Goal: Transaction & Acquisition: Purchase product/service

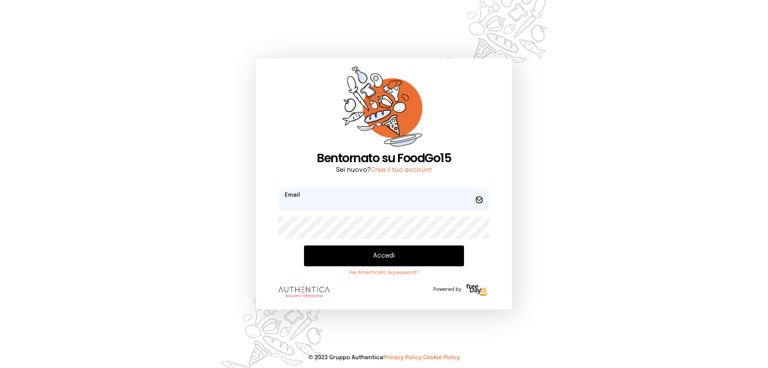
type input "**********"
click at [395, 254] on button "Accedi" at bounding box center [384, 255] width 160 height 21
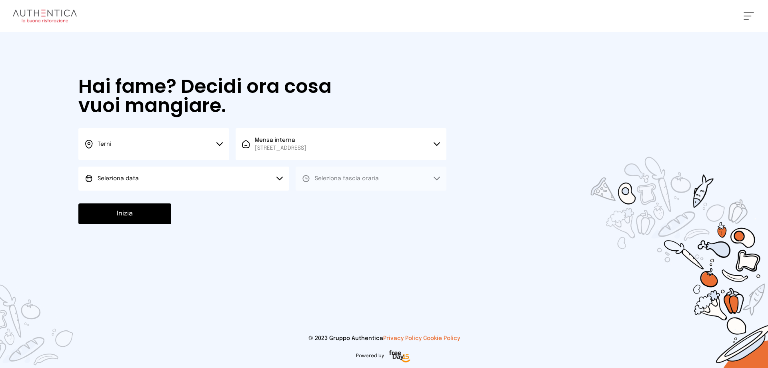
click at [126, 177] on span "Seleziona data" at bounding box center [118, 179] width 41 height 6
click at [154, 202] on li "[DATE], [DATE]" at bounding box center [183, 200] width 211 height 21
click at [390, 180] on button "Seleziona fascia oraria" at bounding box center [371, 178] width 151 height 24
click at [321, 199] on span "Pranzo" at bounding box center [324, 201] width 19 height 8
click at [148, 216] on button "Inizia" at bounding box center [124, 213] width 93 height 21
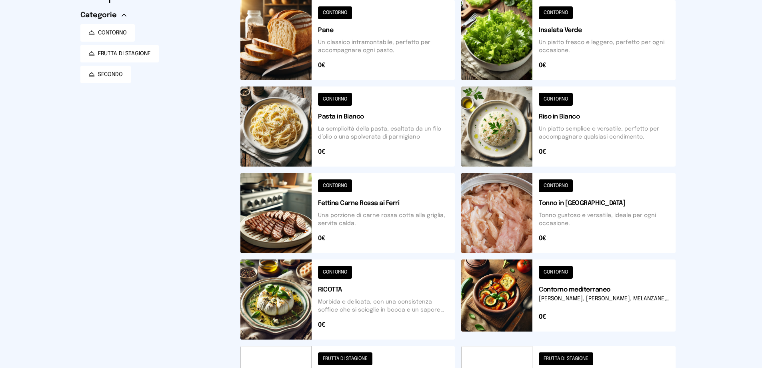
scroll to position [280, 0]
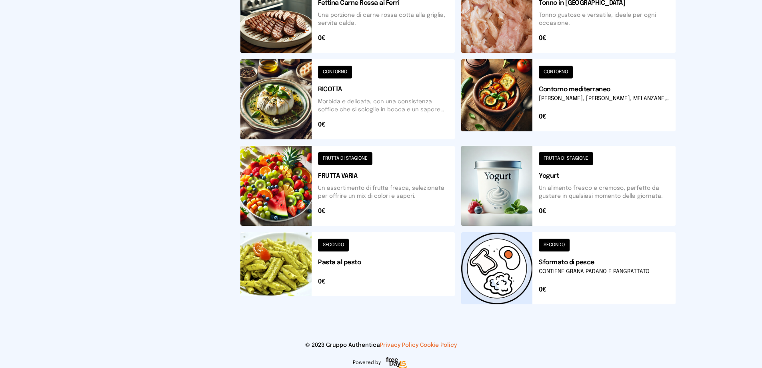
click at [311, 186] on button at bounding box center [347, 186] width 214 height 80
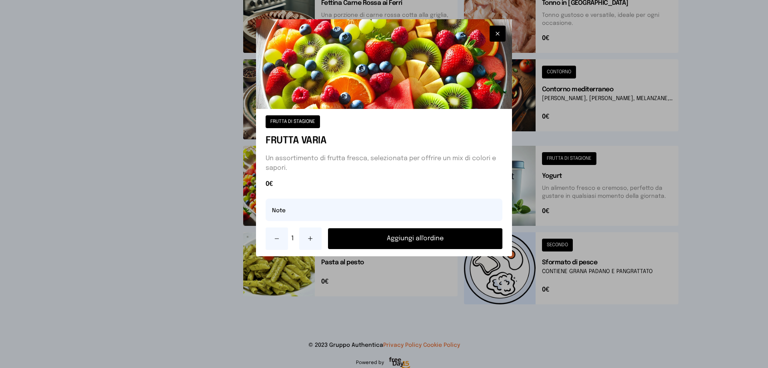
click at [375, 242] on button "Aggiungi all'ordine" at bounding box center [415, 238] width 174 height 21
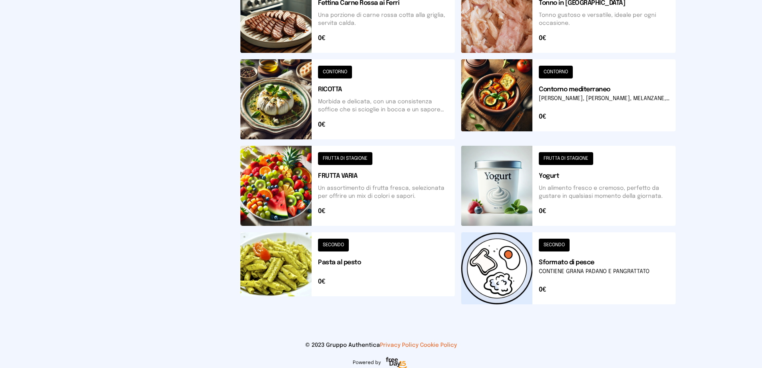
click at [520, 202] on button at bounding box center [568, 186] width 214 height 80
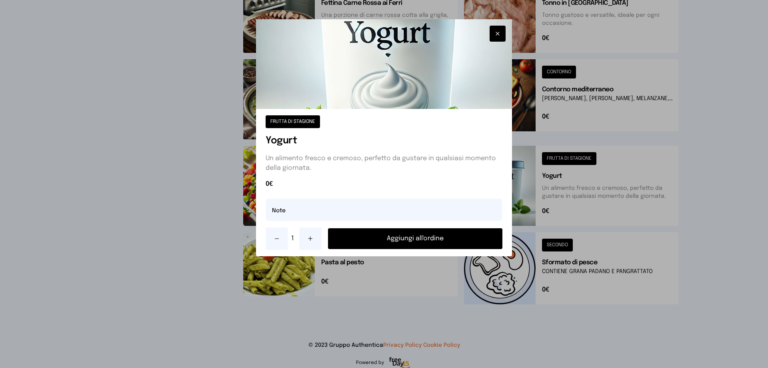
click at [462, 236] on button "Aggiungi all'ordine" at bounding box center [415, 238] width 174 height 21
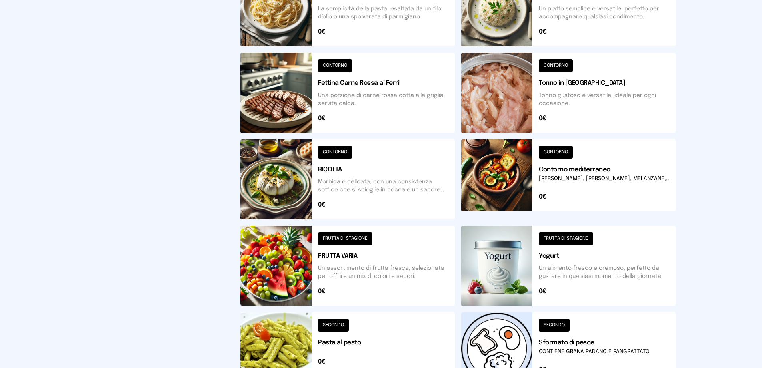
scroll to position [120, 0]
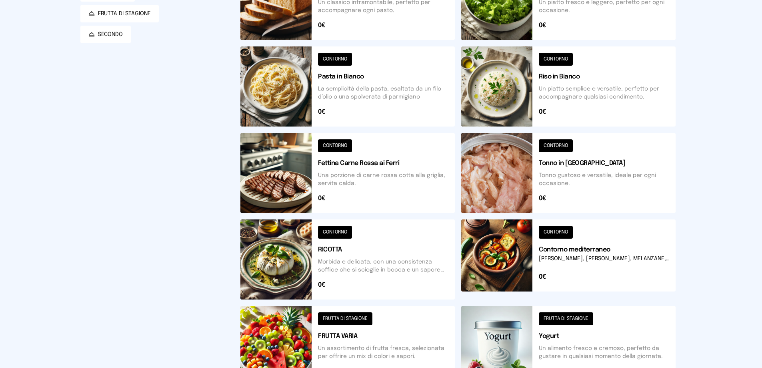
click at [510, 83] on button at bounding box center [568, 86] width 214 height 80
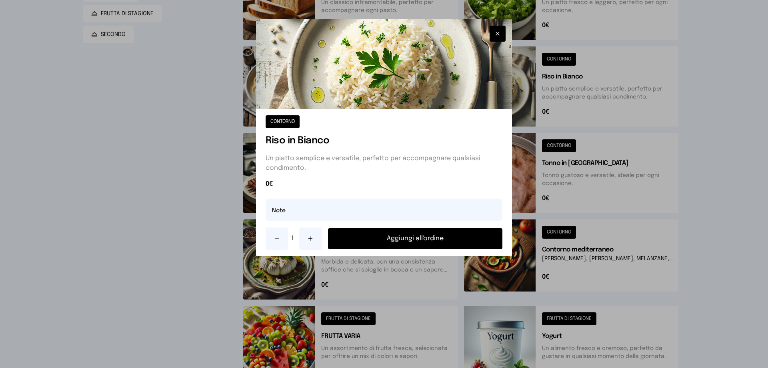
click at [408, 239] on button "Aggiungi all'ordine" at bounding box center [415, 238] width 174 height 21
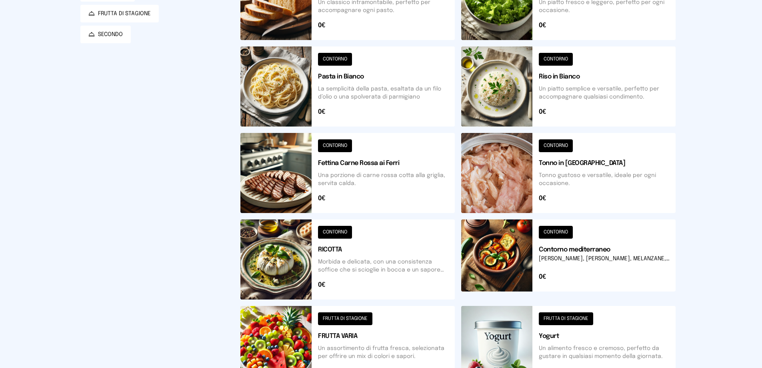
click at [525, 182] on button at bounding box center [568, 173] width 214 height 80
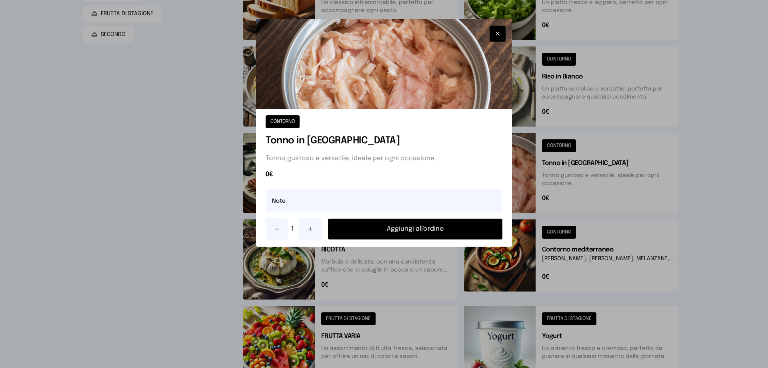
click at [445, 228] on button "Aggiungi all'ordine" at bounding box center [415, 228] width 174 height 21
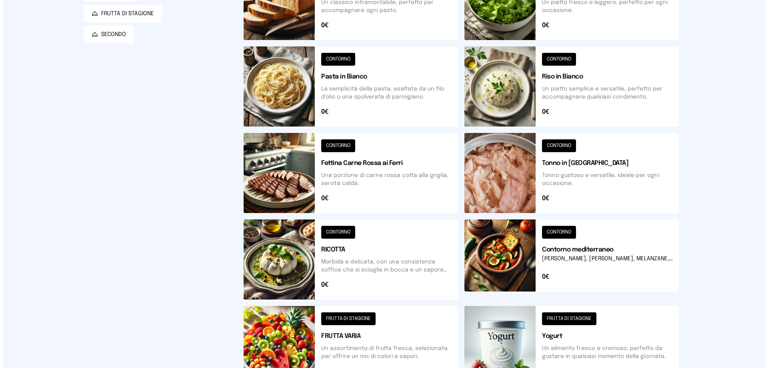
scroll to position [0, 0]
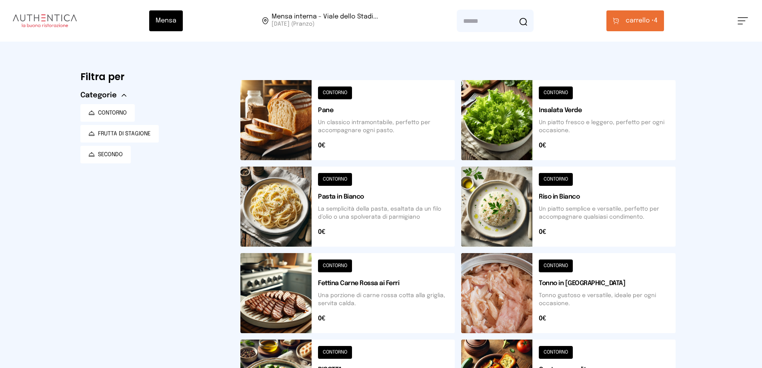
click at [647, 27] on button "carrello • 4" at bounding box center [635, 20] width 58 height 21
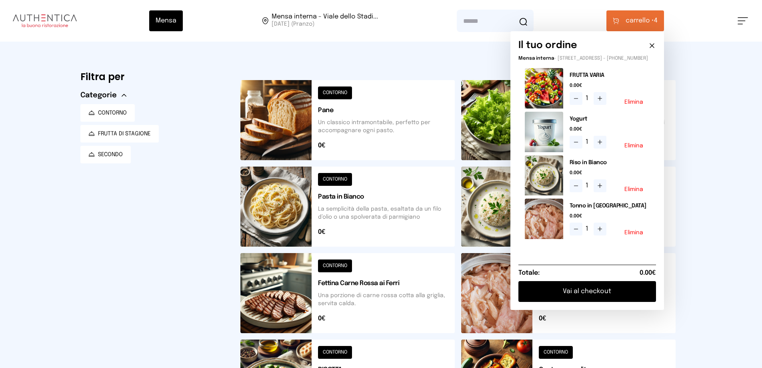
click at [567, 293] on button "Vai al checkout" at bounding box center [587, 291] width 138 height 21
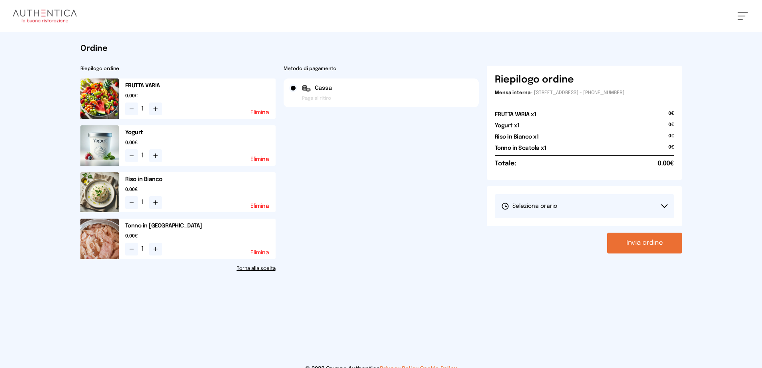
click at [537, 205] on span "Seleziona orario" at bounding box center [529, 206] width 56 height 8
click at [524, 230] on span "1° Turno (13:00 - 15:00)" at bounding box center [531, 228] width 60 height 8
click at [652, 245] on button "Invia ordine" at bounding box center [644, 242] width 75 height 21
